Goal: Find contact information: Find contact information

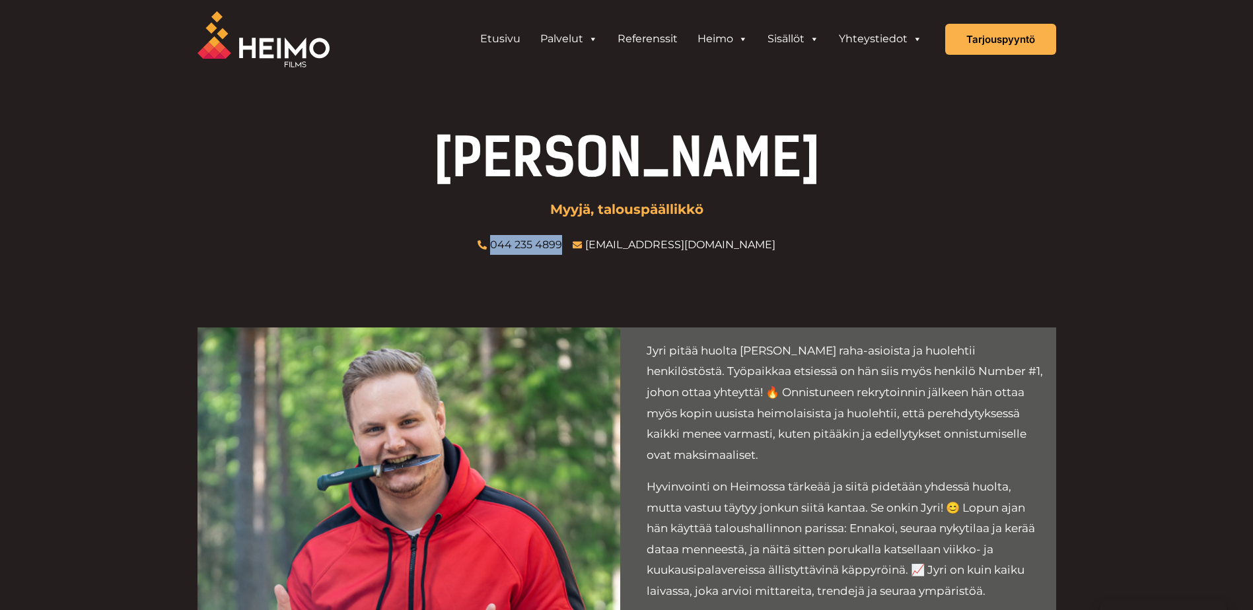
drag, startPoint x: 612, startPoint y: 239, endPoint x: 539, endPoint y: 248, distance: 73.9
click at [539, 248] on ul "044 235 4899 jyri@heimofilms.fi" at bounding box center [626, 245] width 309 height 20
copy link "044 235 4899"
drag, startPoint x: 730, startPoint y: 241, endPoint x: 634, endPoint y: 244, distance: 96.5
click at [634, 244] on ul "044 235 4899 jyri@heimofilms.fi" at bounding box center [626, 245] width 309 height 20
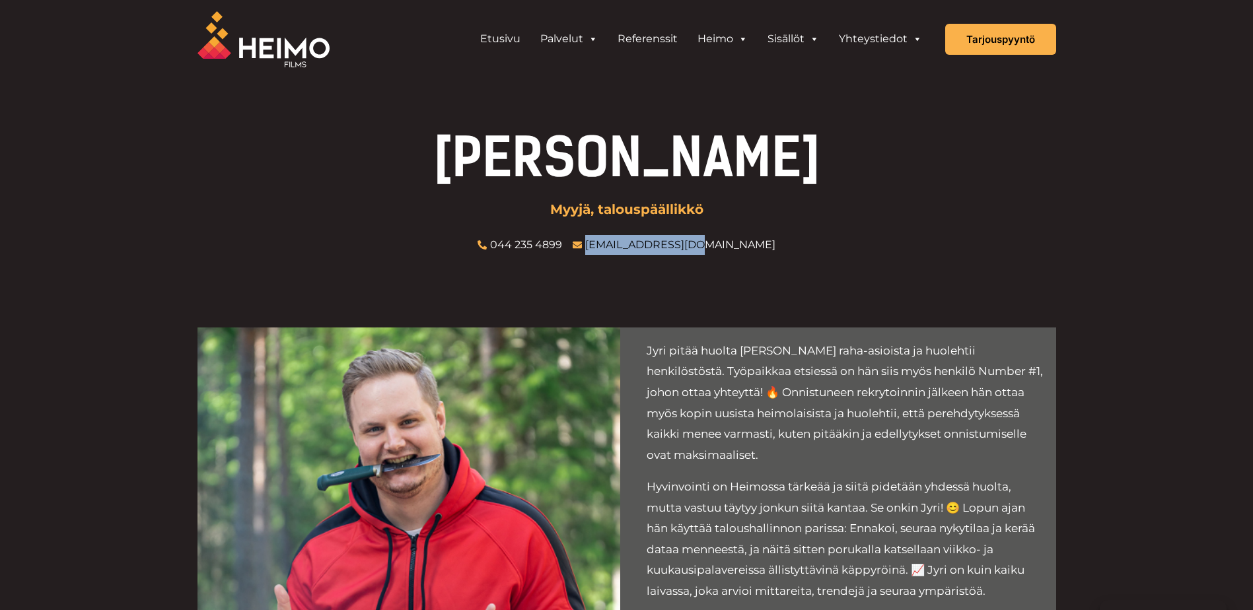
copy link "[EMAIL_ADDRESS][DOMAIN_NAME]"
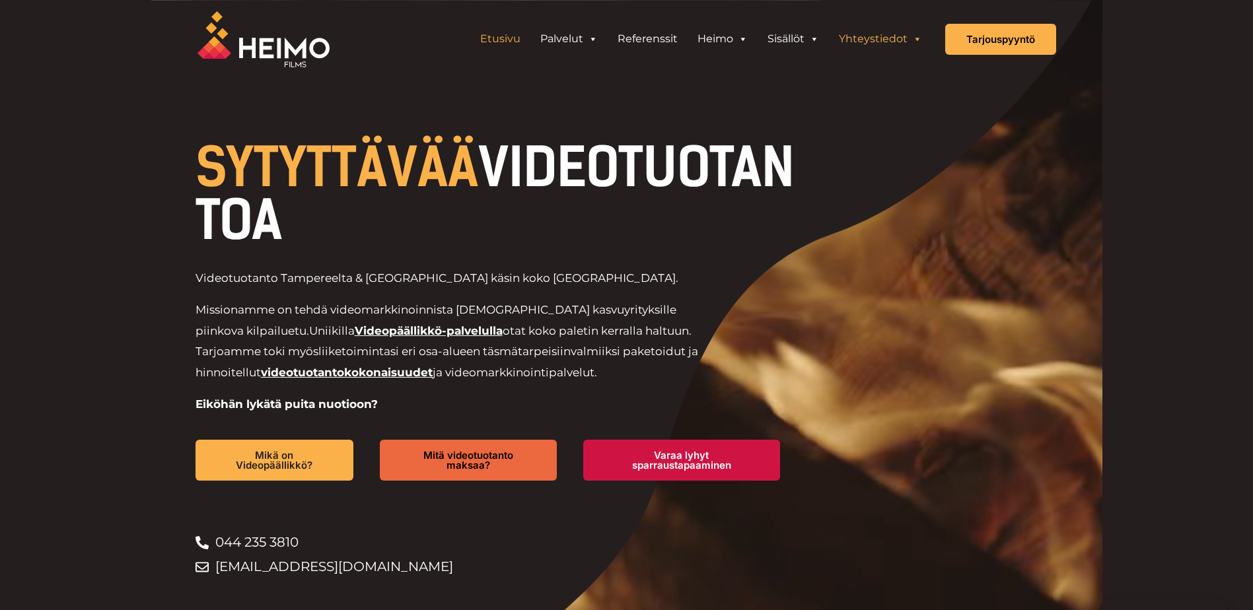
drag, startPoint x: 0, startPoint y: 0, endPoint x: 885, endPoint y: 40, distance: 886.2
click at [885, 36] on link "Yhteystiedot" at bounding box center [880, 39] width 103 height 26
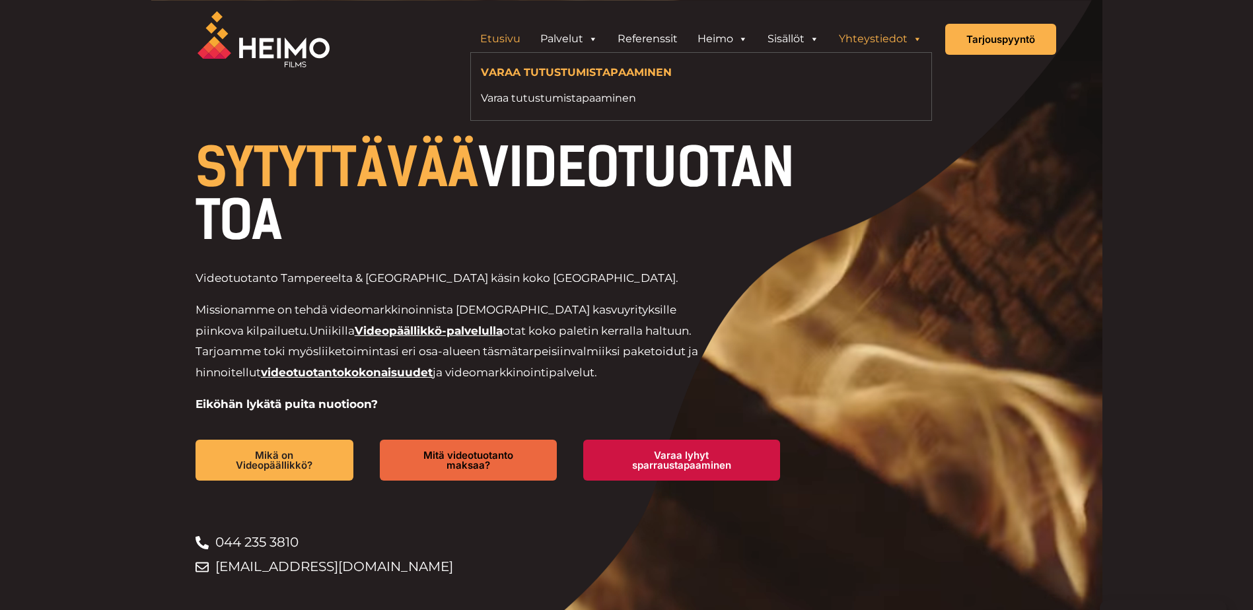
click at [873, 42] on link "Yhteystiedot" at bounding box center [880, 39] width 103 height 26
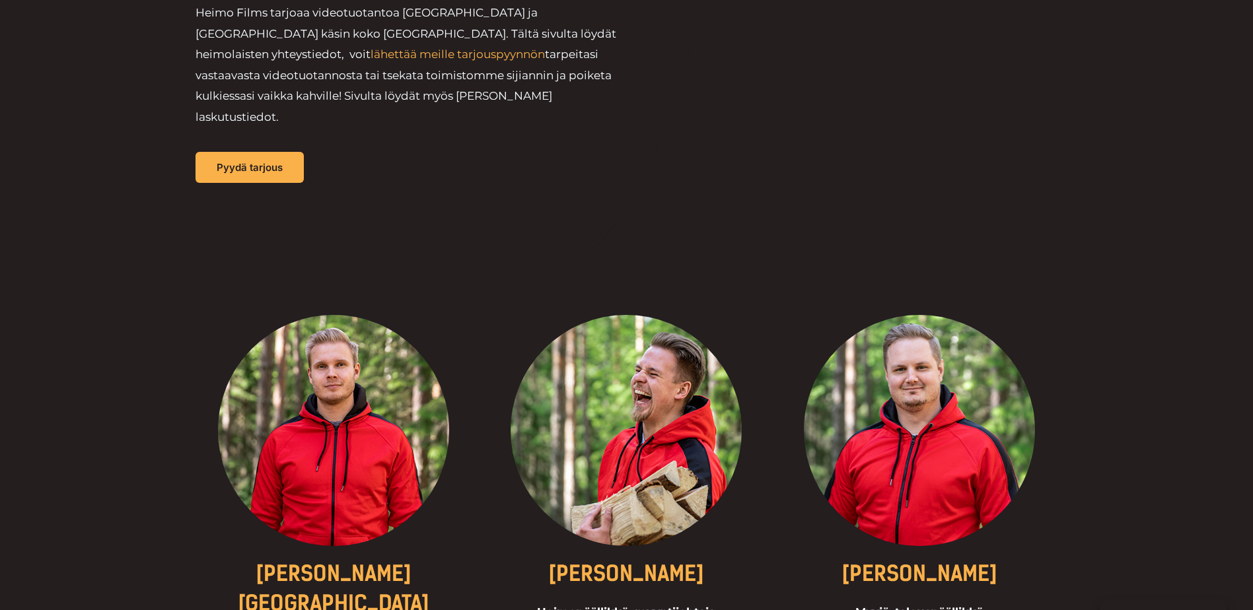
scroll to position [396, 0]
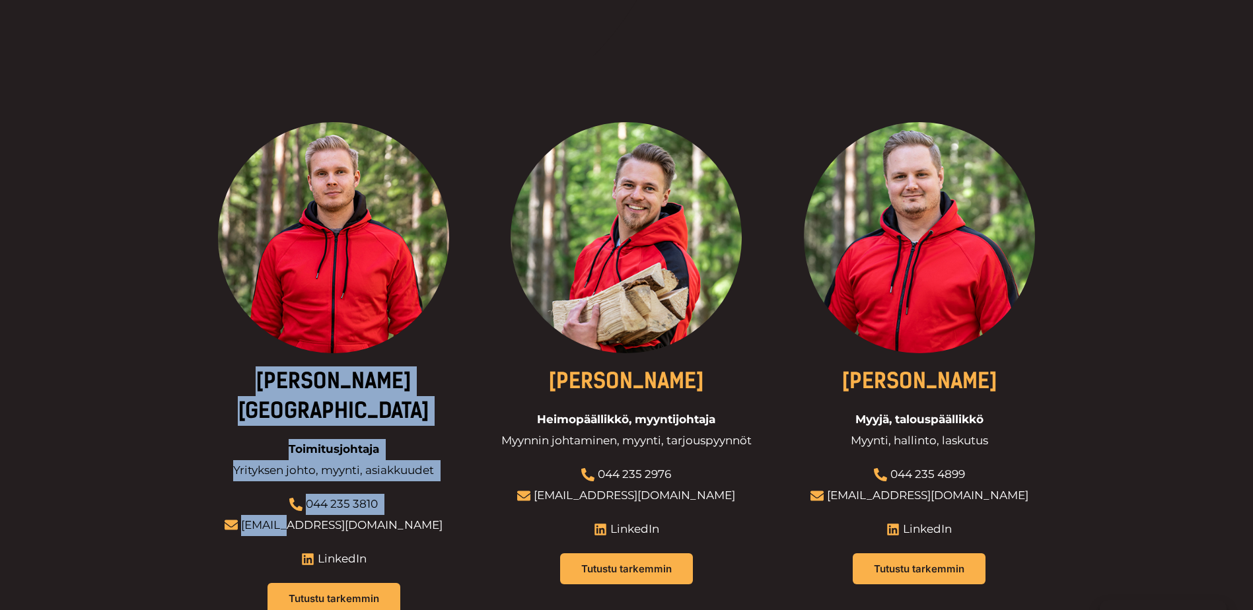
drag, startPoint x: 399, startPoint y: 477, endPoint x: 338, endPoint y: 482, distance: 61.7
click at [338, 482] on div "[PERSON_NAME][GEOGRAPHIC_DATA] Toimitusjohtaja Yrityksen johto, myynti, asiakku…" at bounding box center [334, 376] width 273 height 508
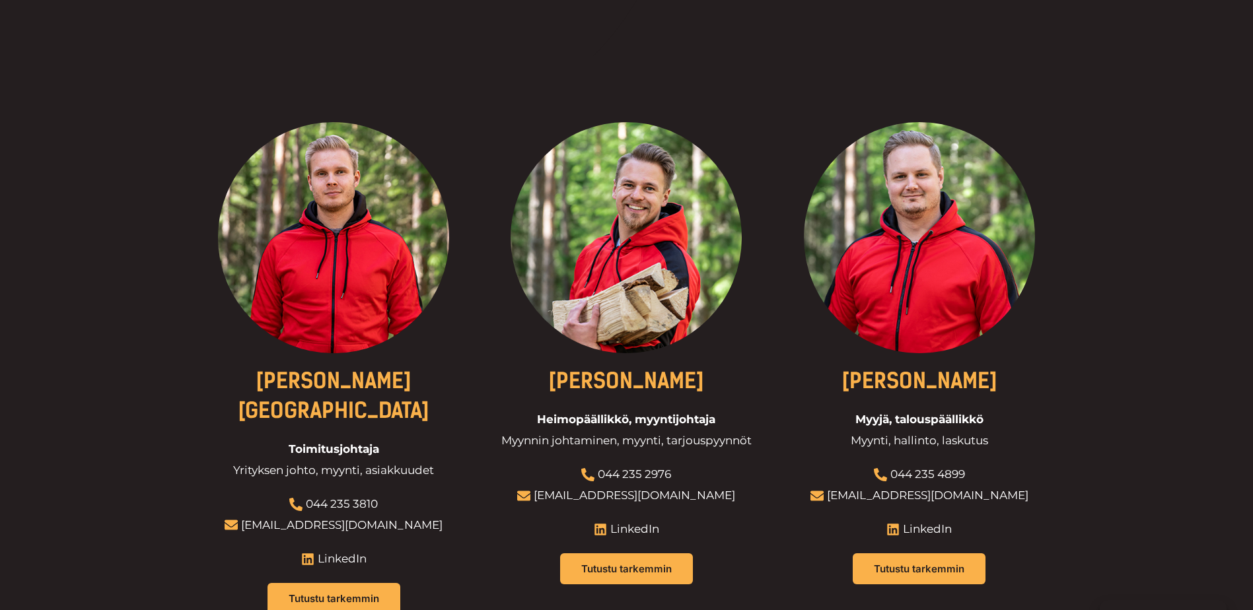
drag, startPoint x: 338, startPoint y: 482, endPoint x: 405, endPoint y: 488, distance: 67.7
click at [405, 488] on div at bounding box center [334, 376] width 273 height 508
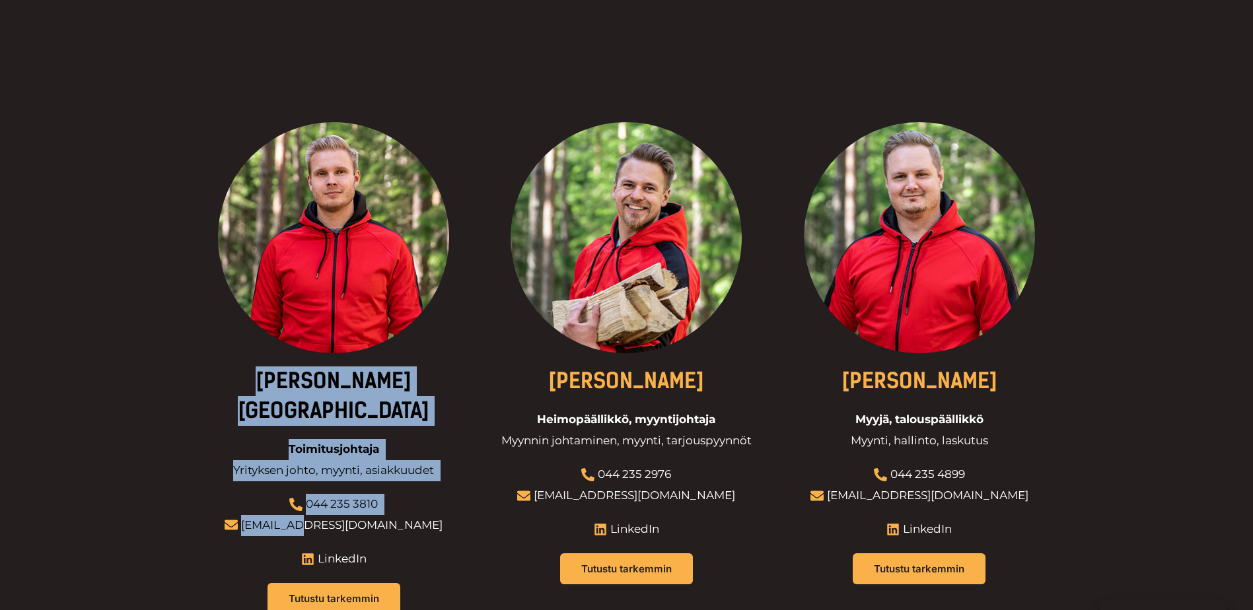
drag, startPoint x: 397, startPoint y: 477, endPoint x: 350, endPoint y: 482, distance: 47.9
click at [350, 482] on div "[PERSON_NAME][GEOGRAPHIC_DATA] Toimitusjohtaja Yrityksen johto, myynti, asiakku…" at bounding box center [334, 376] width 273 height 508
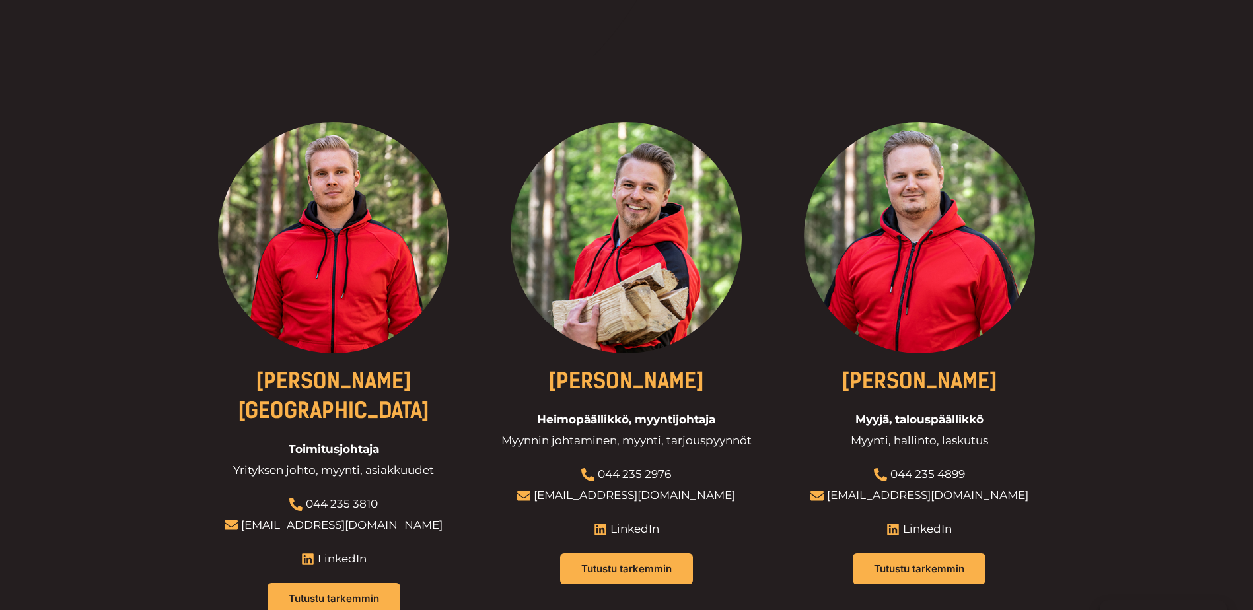
drag, startPoint x: 350, startPoint y: 482, endPoint x: 429, endPoint y: 486, distance: 80.0
click at [436, 495] on div at bounding box center [334, 376] width 273 height 508
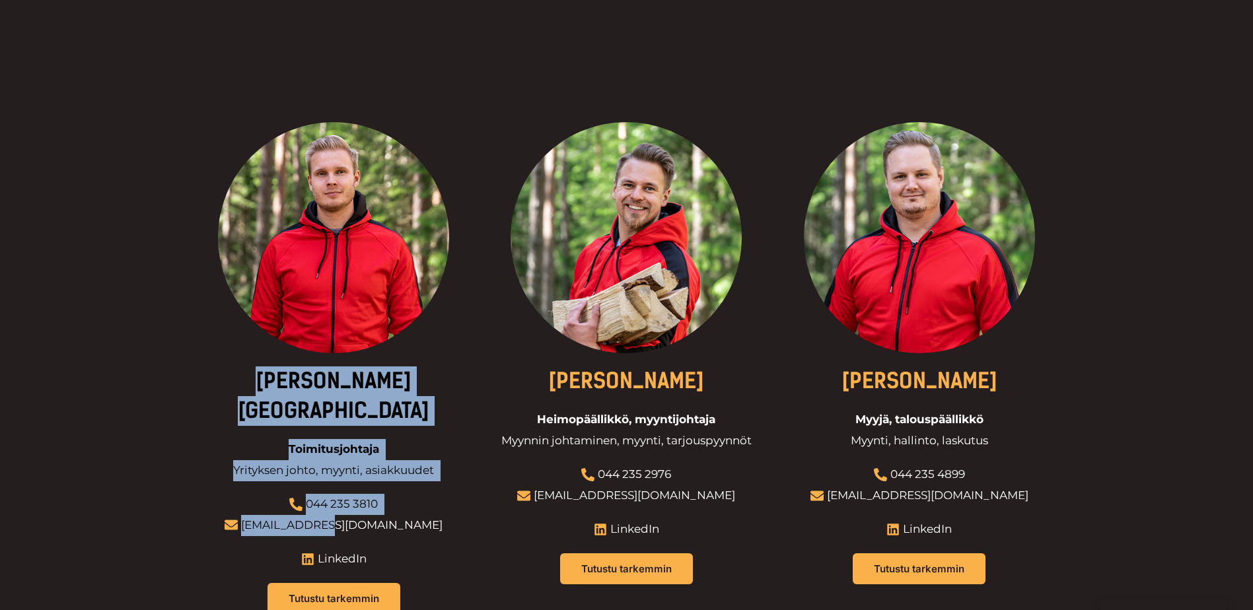
drag, startPoint x: 404, startPoint y: 474, endPoint x: 375, endPoint y: 476, distance: 28.5
click at [375, 476] on div "[PERSON_NAME][GEOGRAPHIC_DATA] Toimitusjohtaja Yrityksen johto, myynti, asiakku…" at bounding box center [334, 376] width 273 height 508
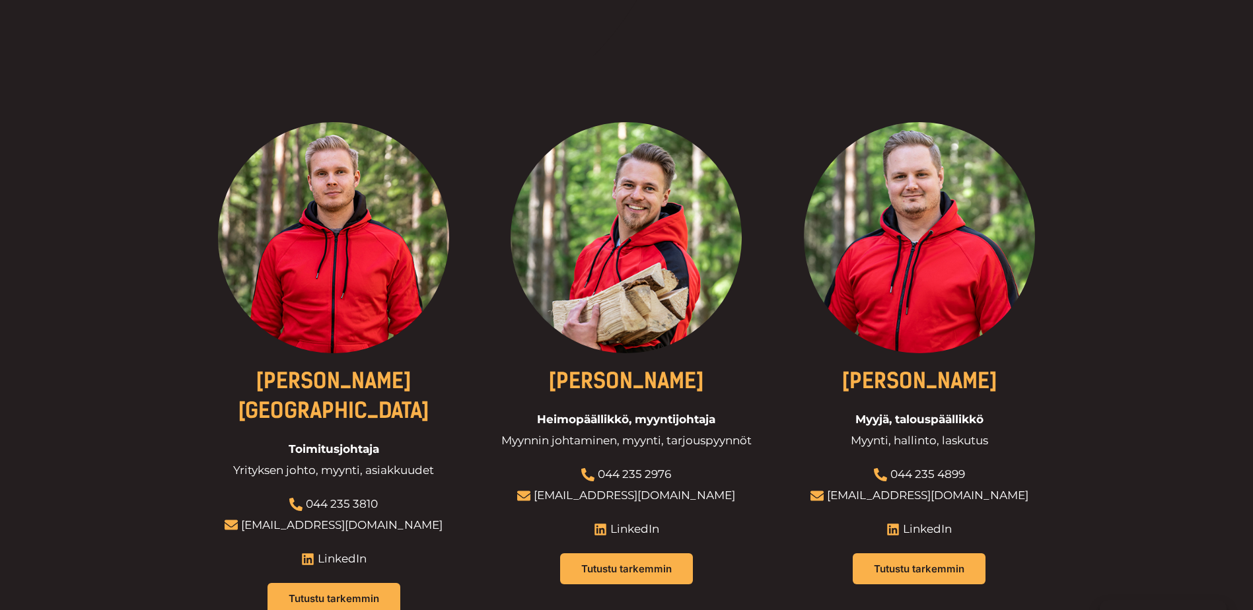
drag, startPoint x: 375, startPoint y: 476, endPoint x: 368, endPoint y: 492, distance: 16.8
click at [375, 496] on div at bounding box center [334, 376] width 273 height 508
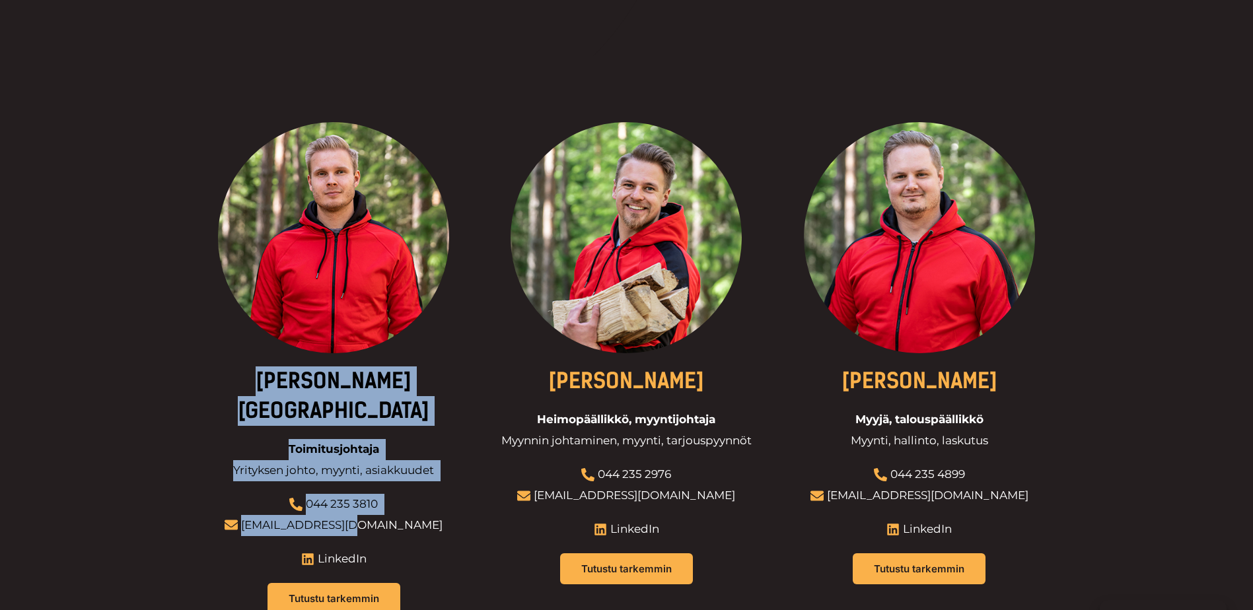
click at [394, 477] on div "[PERSON_NAME][GEOGRAPHIC_DATA] Toimitusjohtaja Yrityksen johto, myynti, asiakku…" at bounding box center [334, 376] width 273 height 508
drag, startPoint x: 394, startPoint y: 477, endPoint x: 411, endPoint y: 478, distance: 16.6
click at [411, 478] on div at bounding box center [334, 376] width 273 height 508
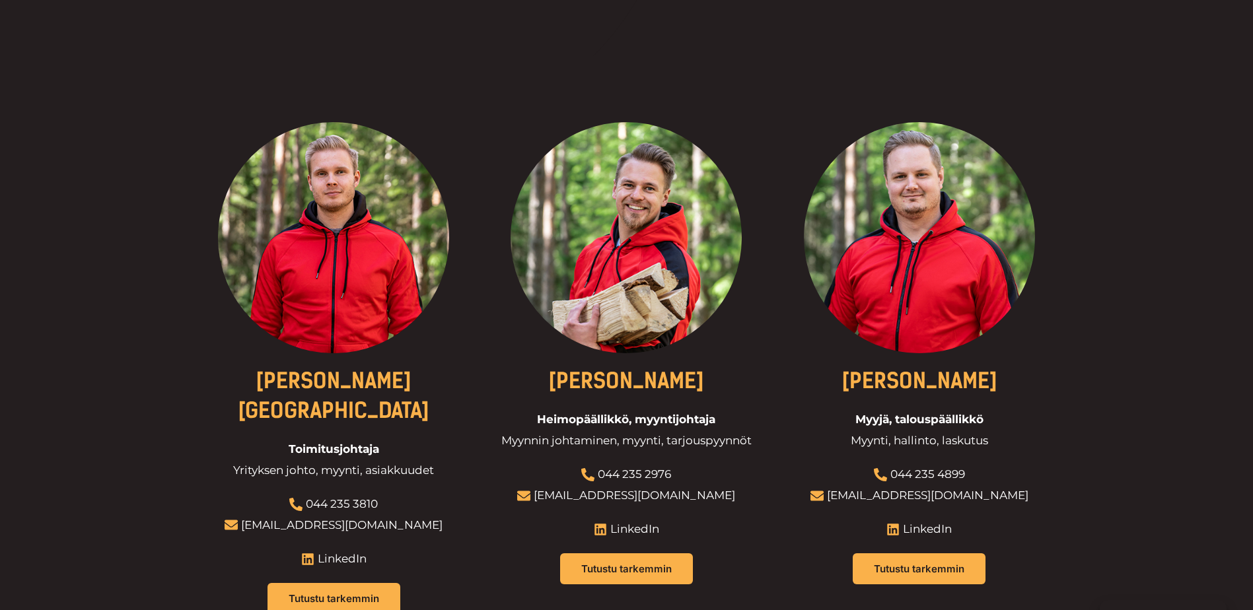
click at [361, 519] on link "[EMAIL_ADDRESS][DOMAIN_NAME]" at bounding box center [342, 525] width 202 height 13
